Goal: Information Seeking & Learning: Learn about a topic

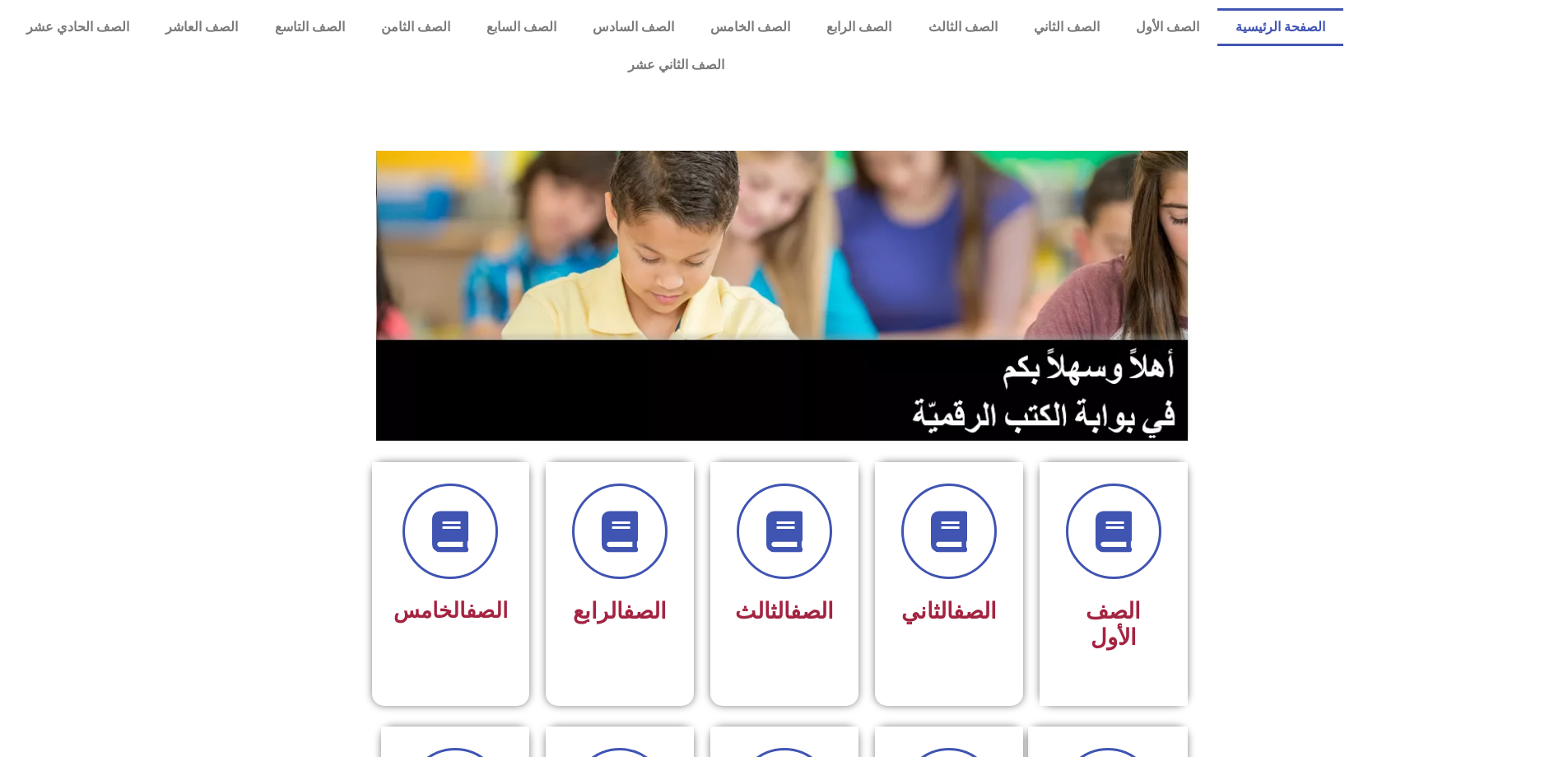
drag, startPoint x: 1563, startPoint y: 170, endPoint x: 1566, endPoint y: 210, distance: 40.1
click at [1566, 210] on section at bounding box center [784, 296] width 1568 height 315
click at [600, 533] on span at bounding box center [620, 532] width 106 height 106
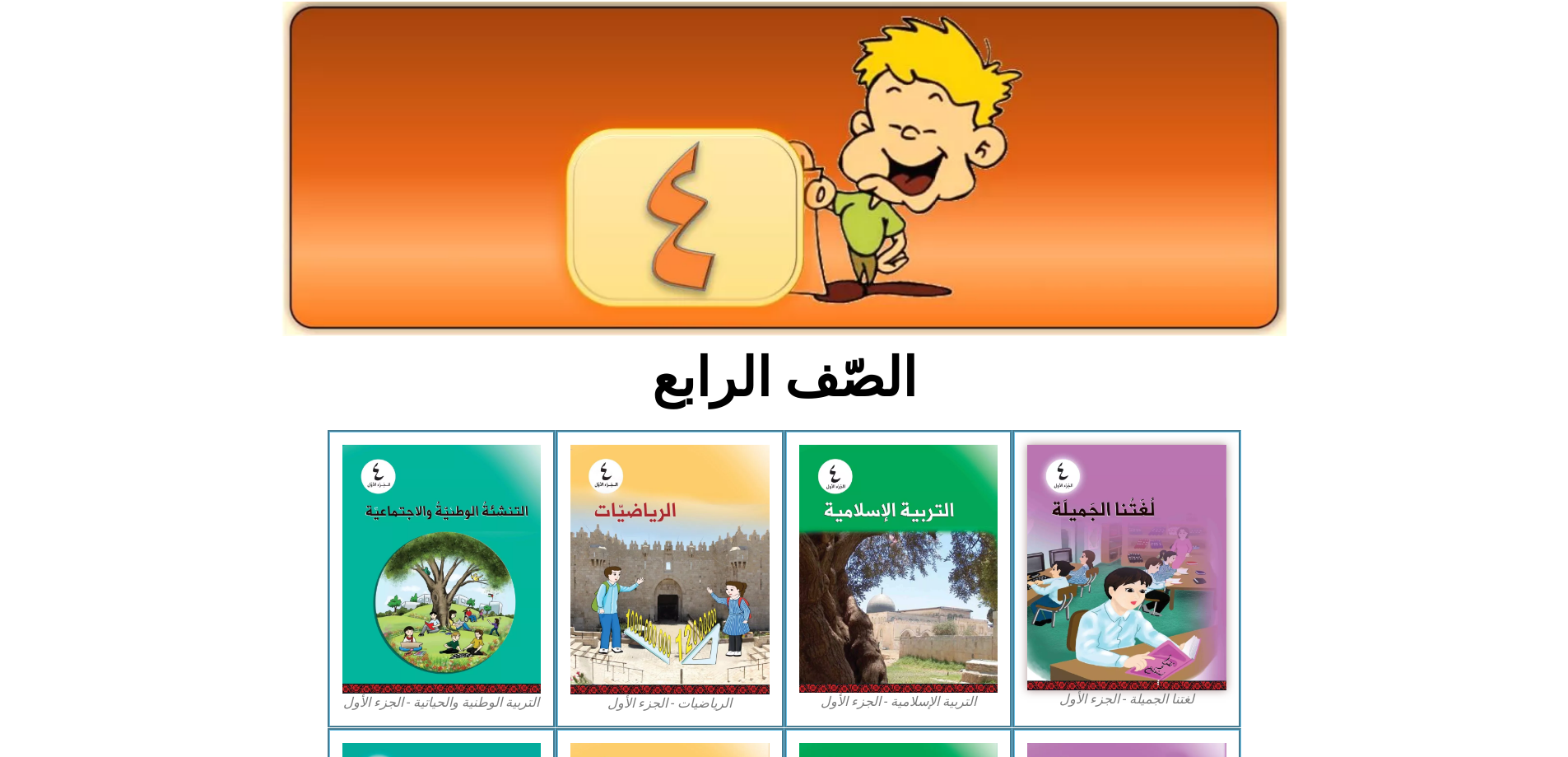
scroll to position [98, 0]
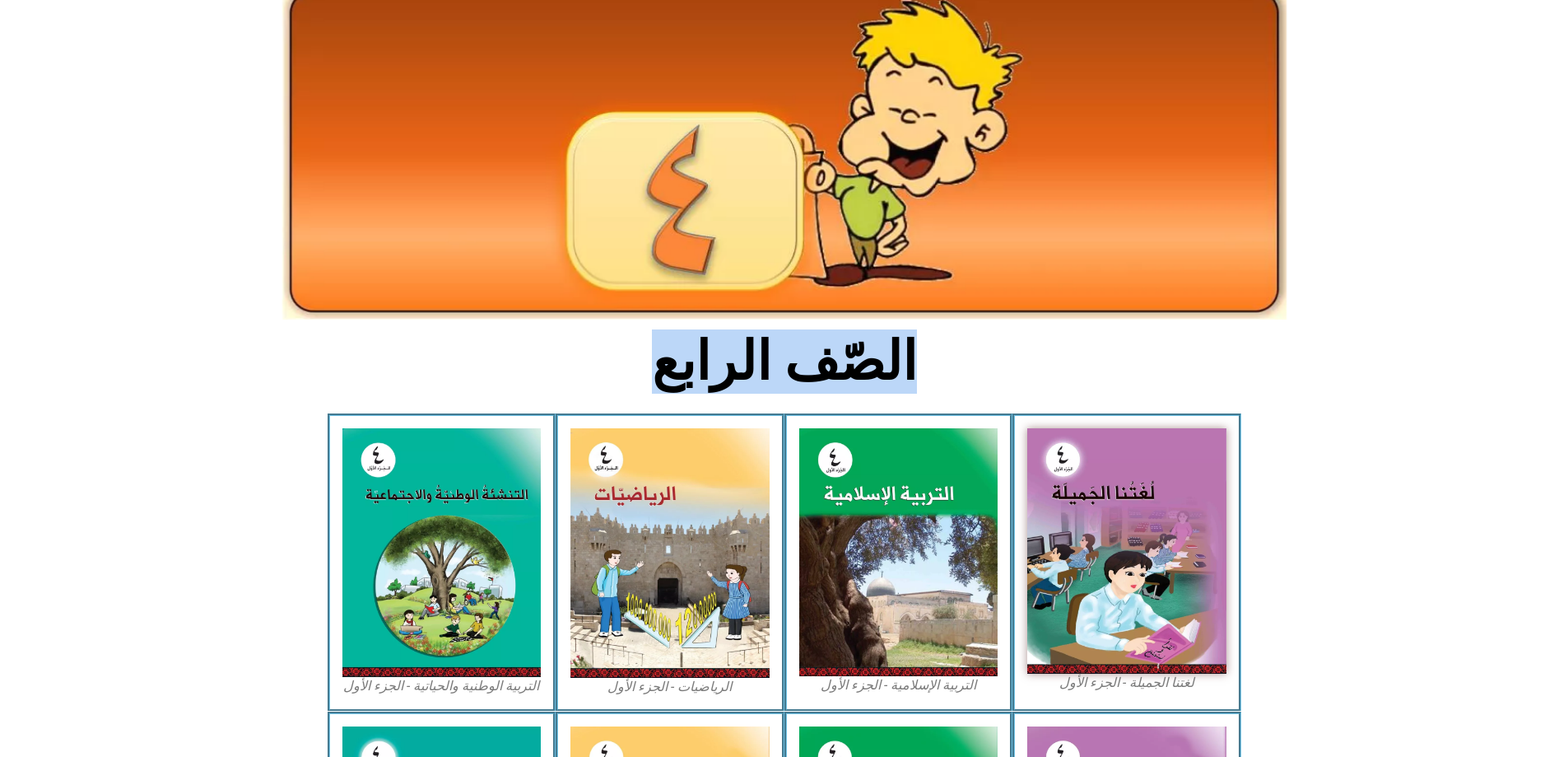
click at [1567, 421] on html "الصفحة الرئيسية الصف الأول الصف الثاني الصف الثالث الصف الرابع الصف الخامس الصف…" at bounding box center [784, 640] width 1568 height 1476
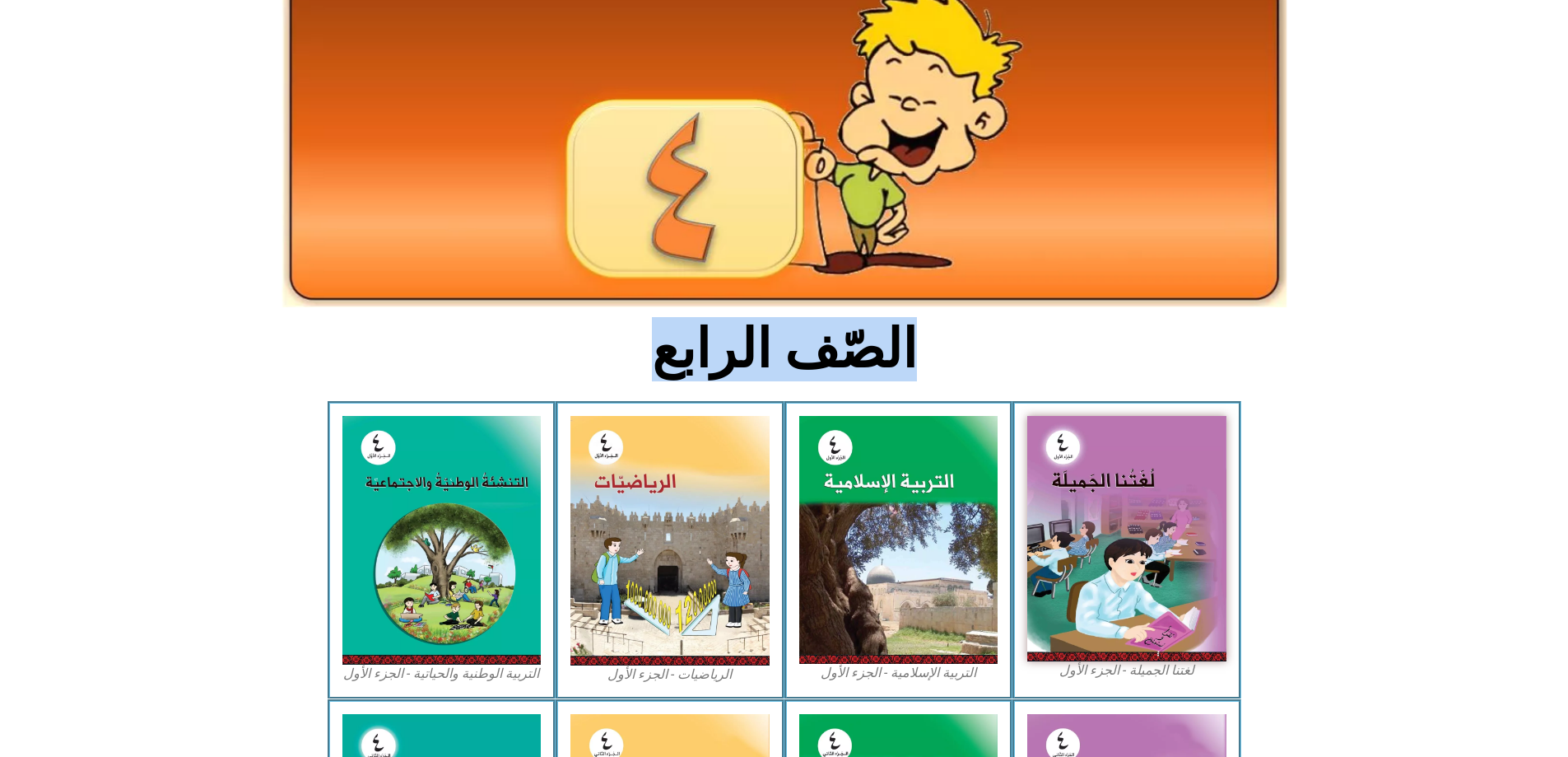
scroll to position [97, 0]
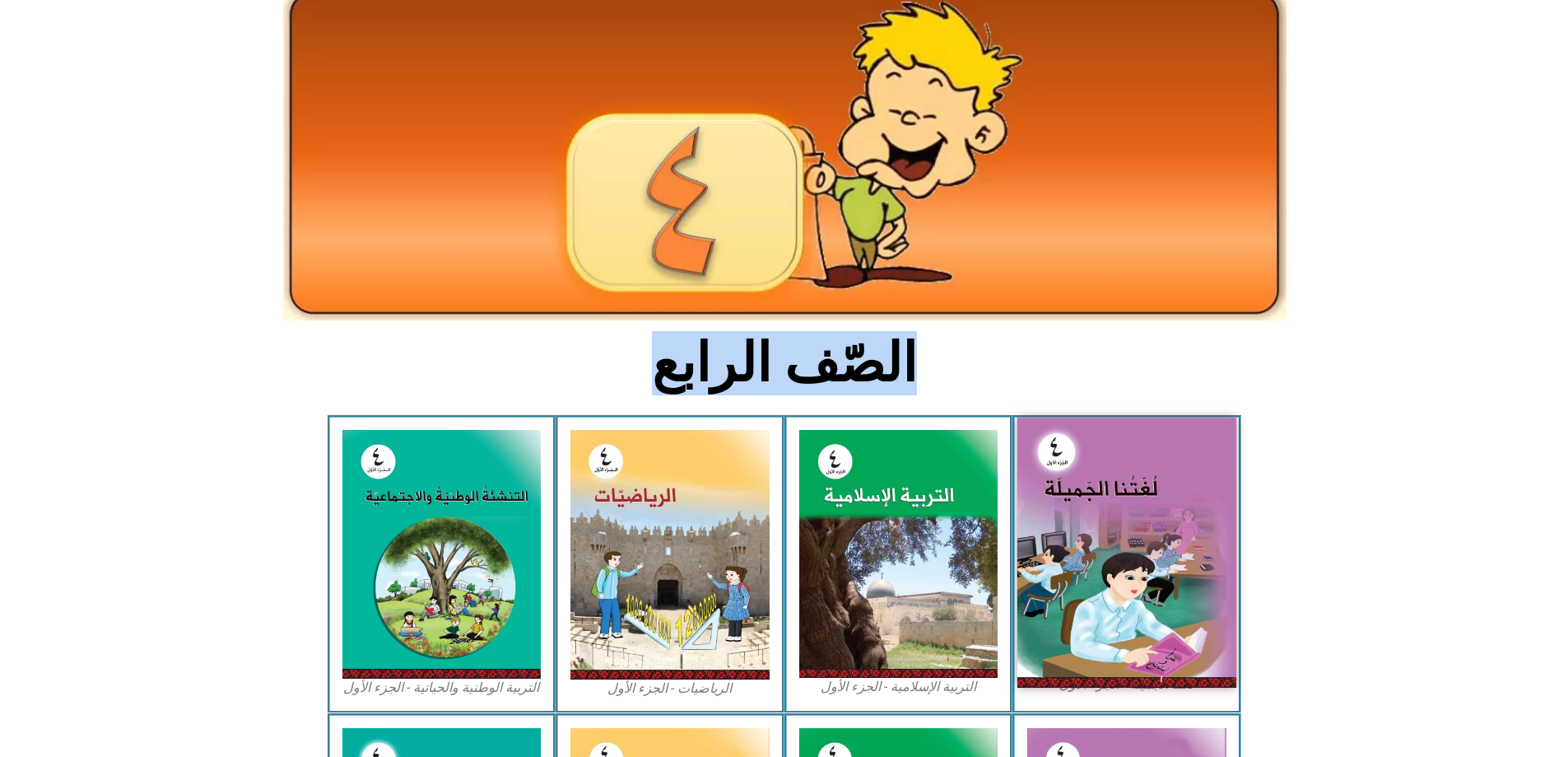
click at [1115, 531] on img at bounding box center [1127, 551] width 219 height 269
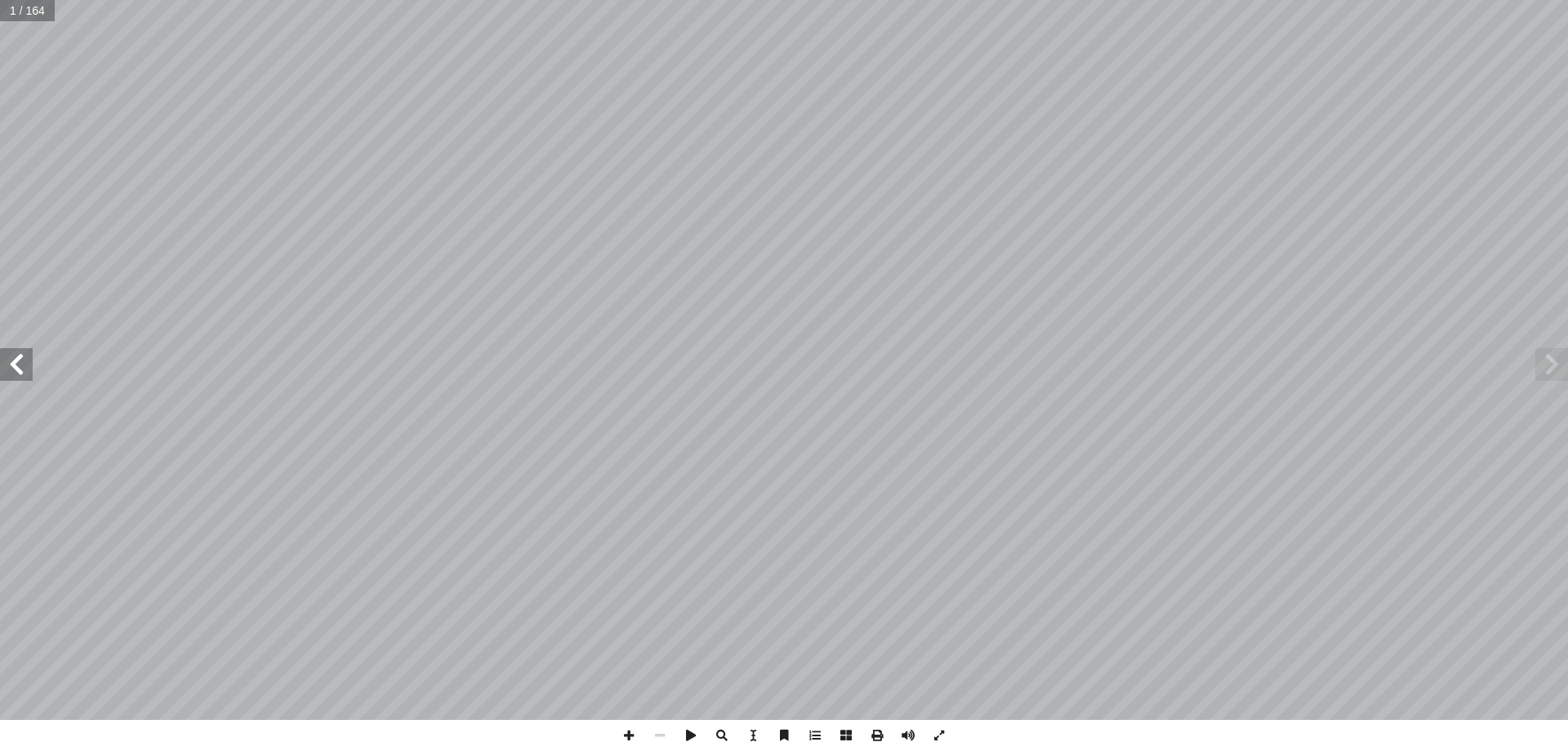
click at [1567, 362] on span at bounding box center [1552, 364] width 33 height 33
click at [1553, 362] on span at bounding box center [1552, 364] width 33 height 33
click at [1551, 362] on span at bounding box center [1552, 364] width 33 height 33
click at [1548, 362] on span at bounding box center [1552, 364] width 33 height 33
click at [23, 370] on span at bounding box center [17, 364] width 33 height 33
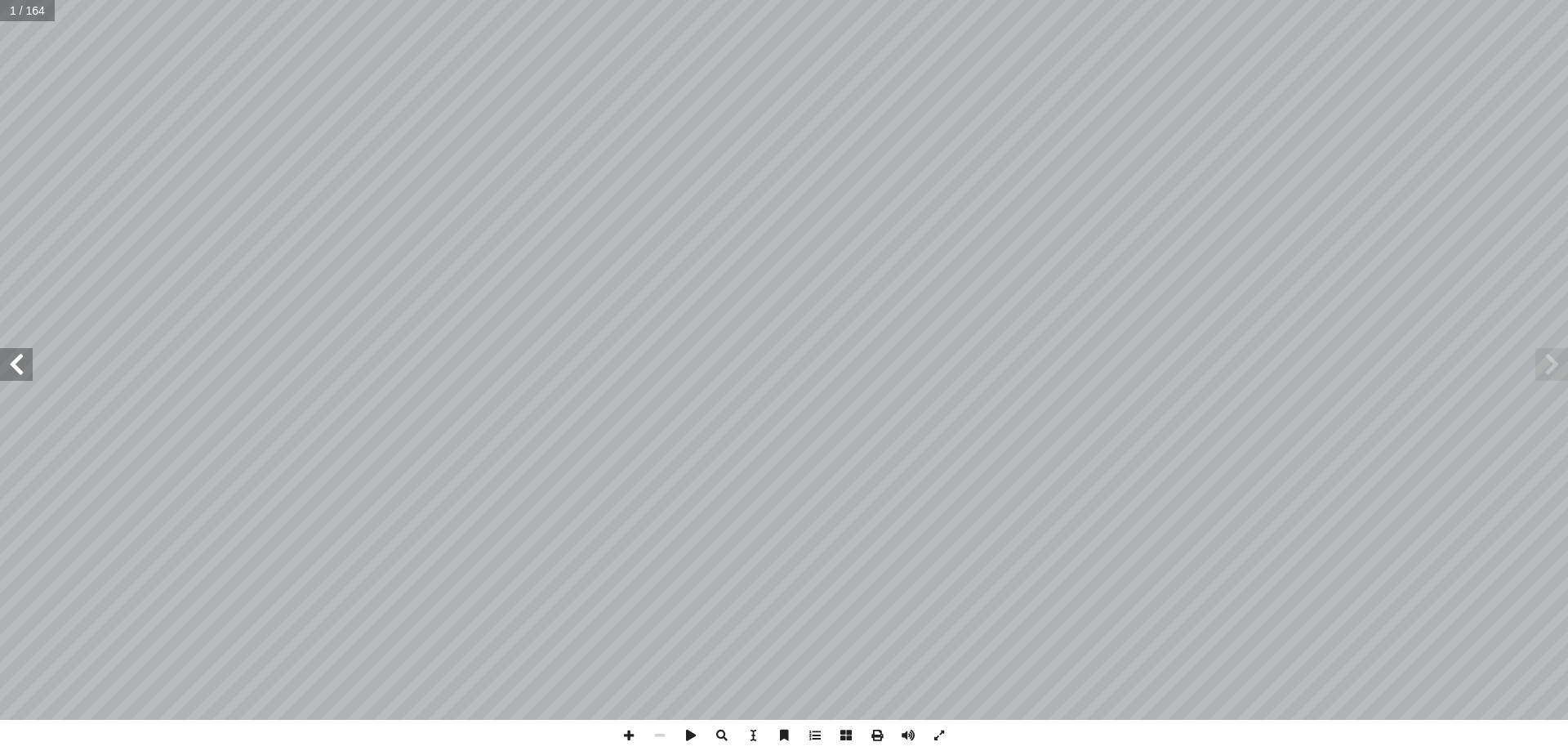
click at [23, 370] on span at bounding box center [17, 364] width 33 height 33
drag, startPoint x: 1566, startPoint y: 361, endPoint x: 1548, endPoint y: 365, distance: 18.4
click at [1550, 365] on span at bounding box center [1552, 364] width 33 height 33
click at [1547, 364] on span at bounding box center [1552, 364] width 33 height 33
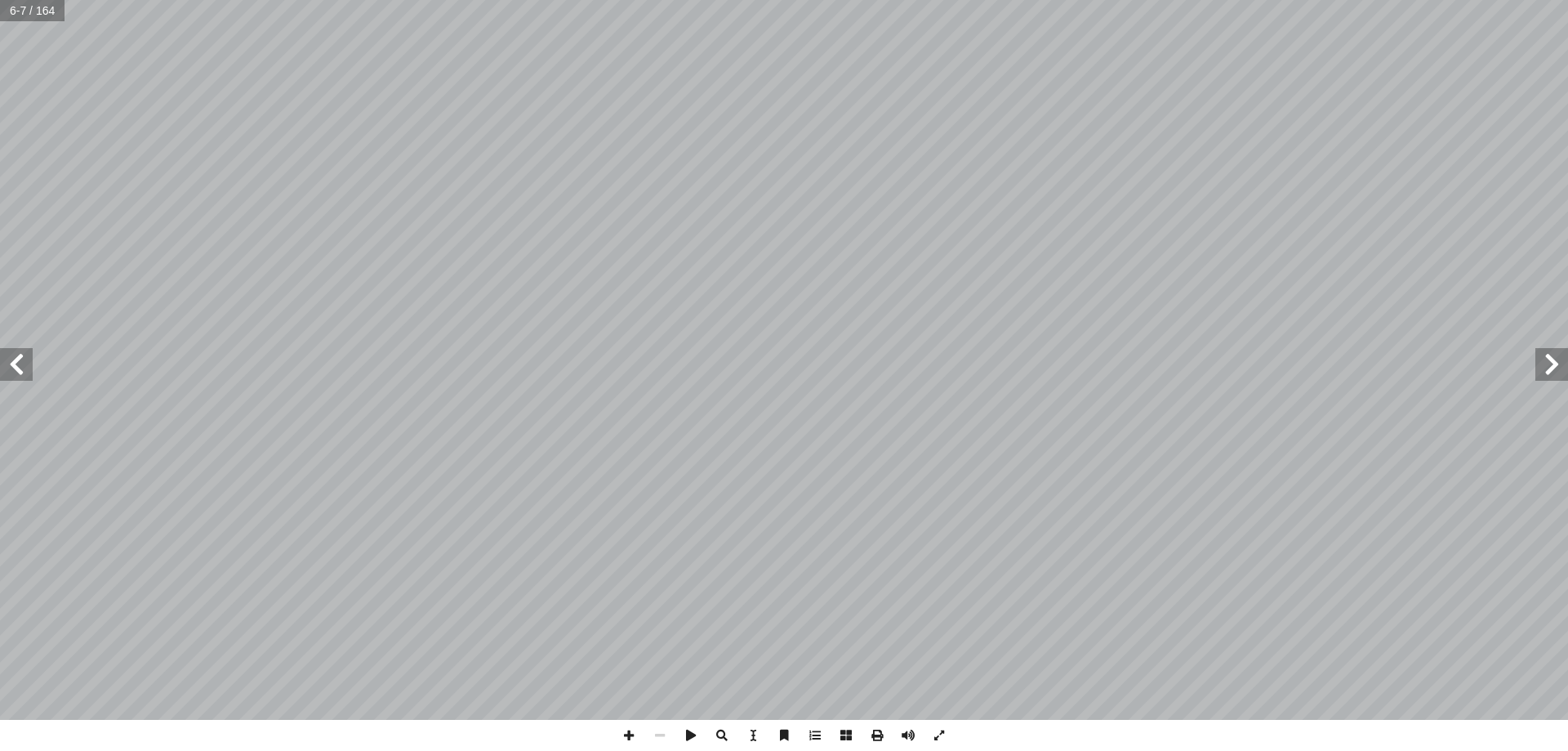
click at [1547, 364] on span at bounding box center [1552, 364] width 33 height 33
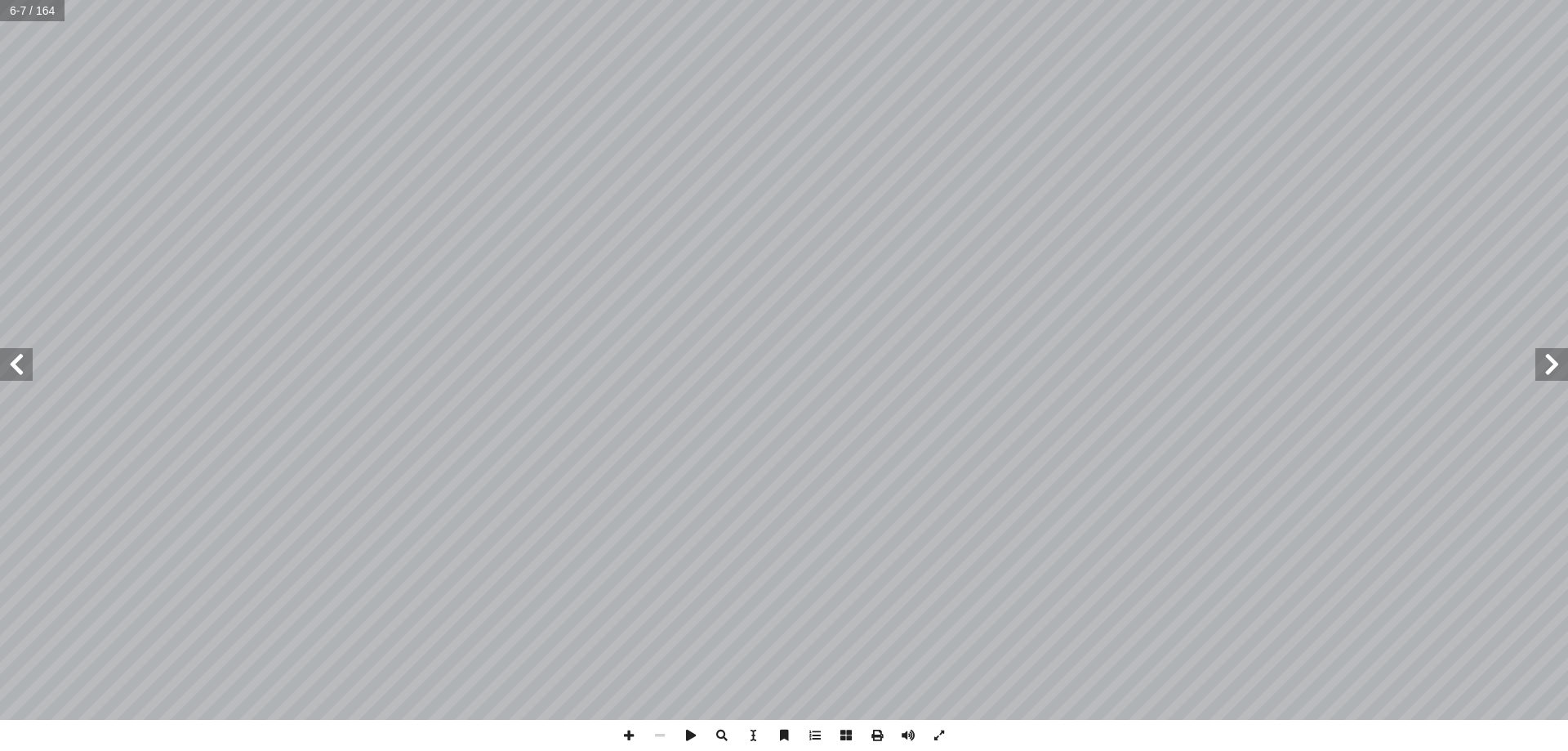
click at [1547, 364] on span at bounding box center [1552, 364] width 33 height 33
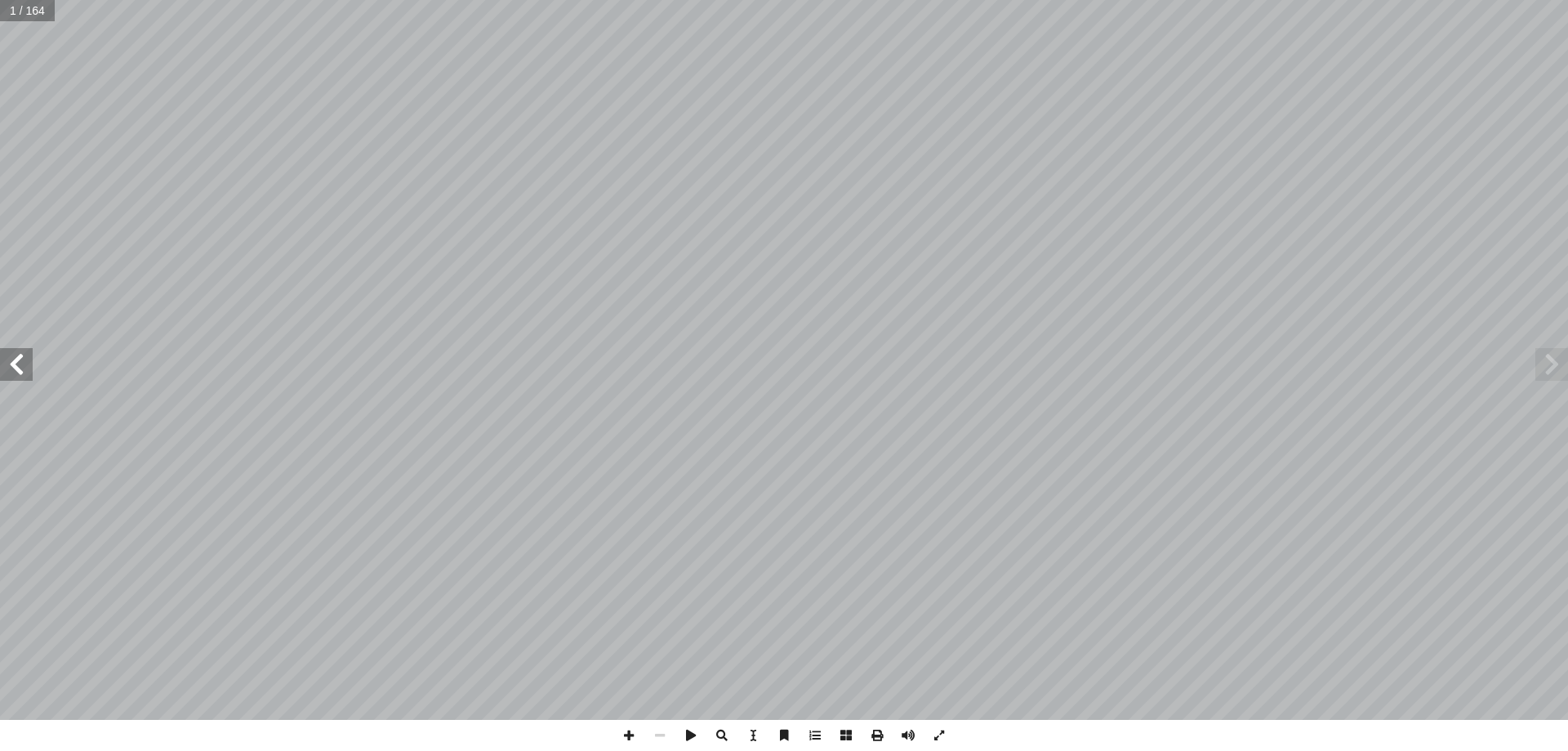
click at [16, 375] on span at bounding box center [17, 364] width 33 height 33
click at [18, 358] on span at bounding box center [17, 364] width 33 height 33
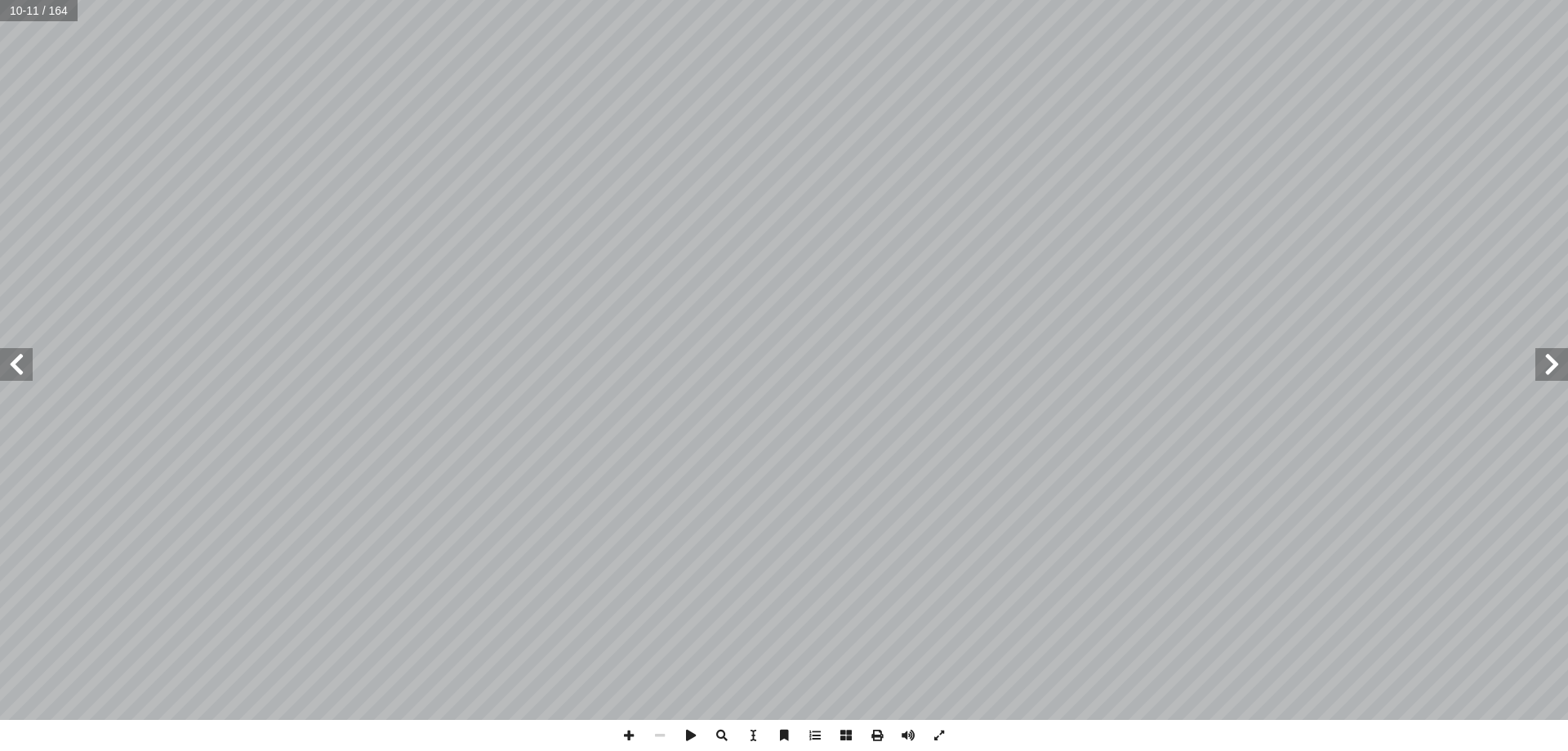
click at [18, 358] on span at bounding box center [17, 364] width 33 height 33
click at [25, 375] on span at bounding box center [17, 364] width 33 height 33
click at [16, 378] on span at bounding box center [17, 364] width 33 height 33
click at [0, 370] on span at bounding box center [17, 364] width 33 height 33
click at [20, 364] on span at bounding box center [17, 364] width 33 height 33
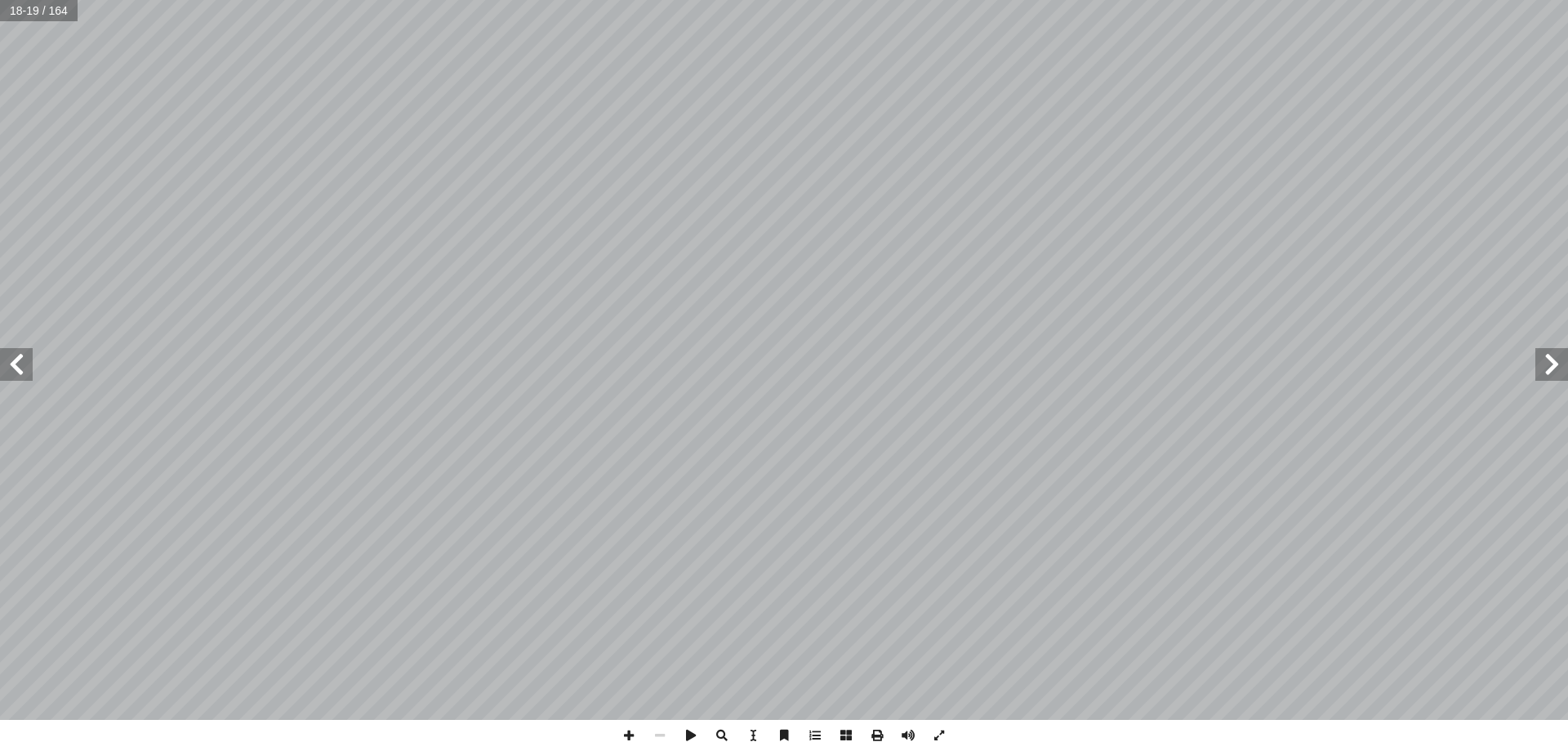
click at [20, 364] on span at bounding box center [17, 364] width 33 height 33
click at [1567, 373] on span at bounding box center [1552, 364] width 33 height 33
drag, startPoint x: 1566, startPoint y: 373, endPoint x: 1547, endPoint y: 368, distance: 19.6
click at [1549, 366] on span at bounding box center [1552, 364] width 33 height 33
